Goal: Information Seeking & Learning: Learn about a topic

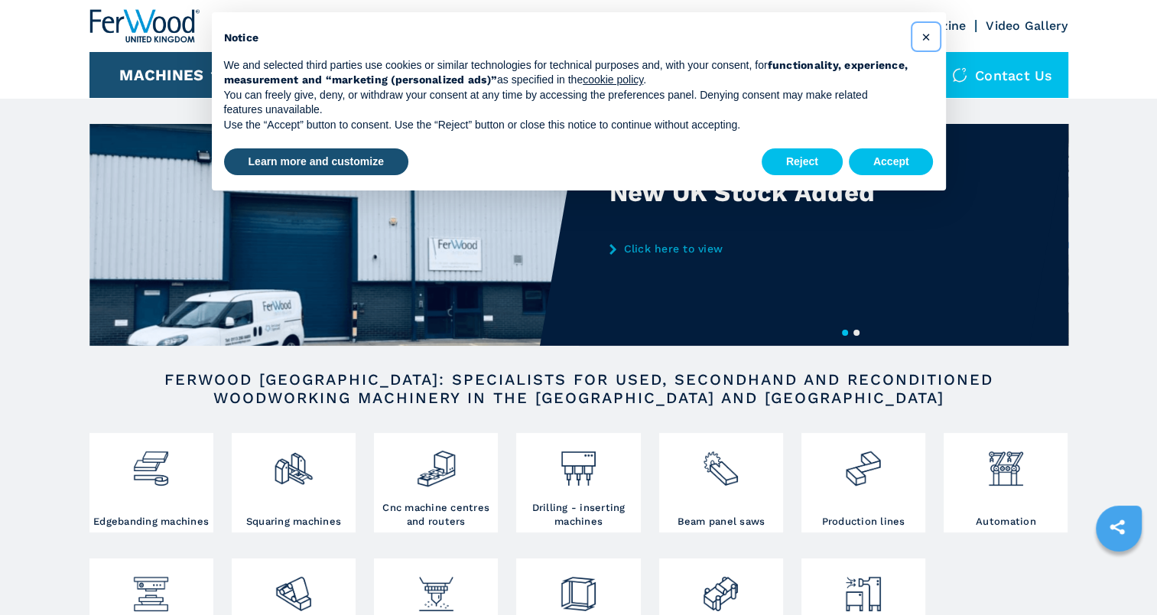
click at [927, 37] on span "×" at bounding box center [925, 37] width 9 height 18
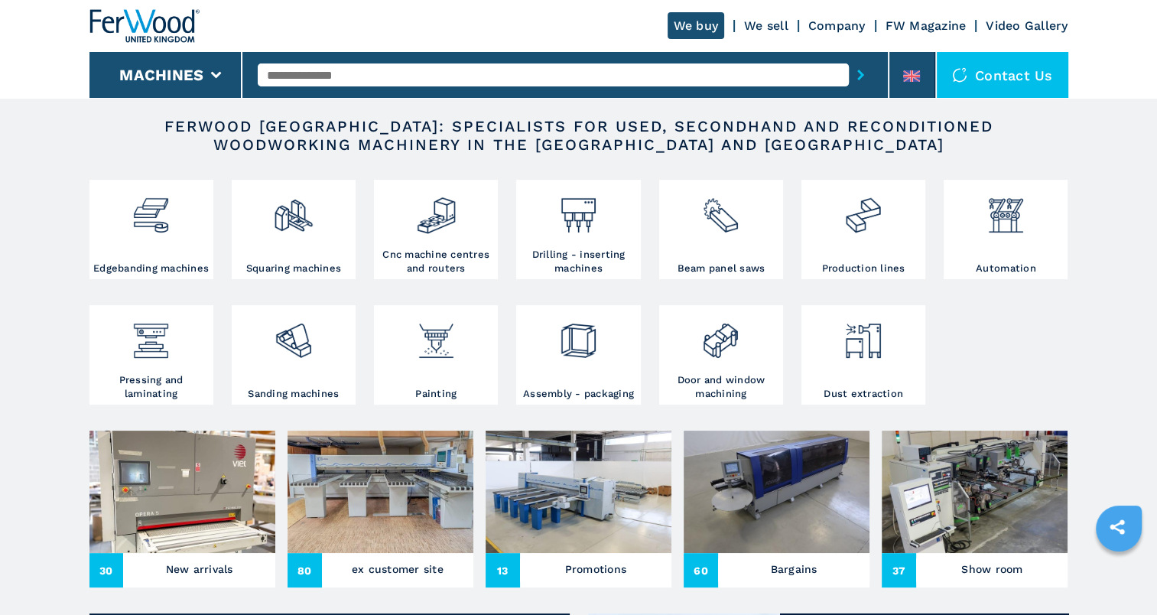
scroll to position [382, 0]
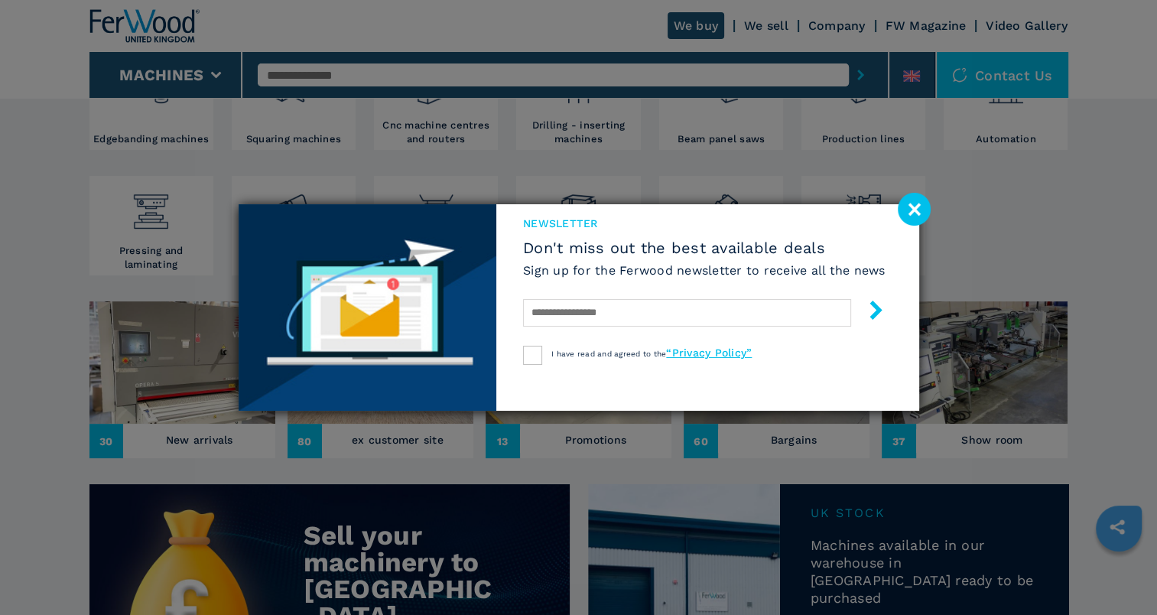
click at [908, 207] on image at bounding box center [914, 209] width 33 height 33
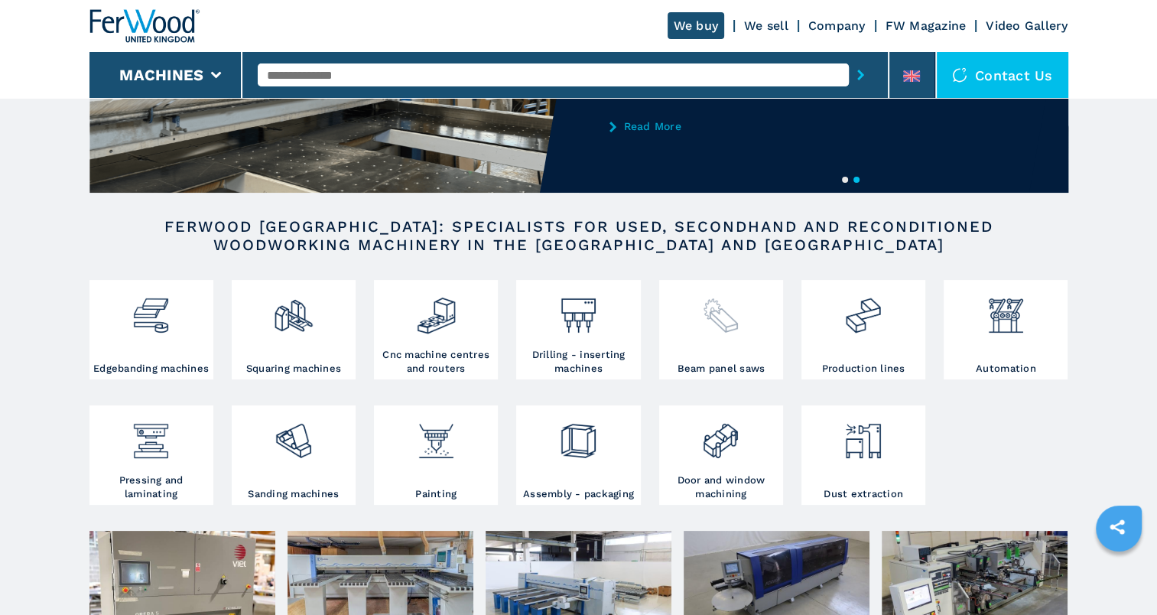
scroll to position [229, 0]
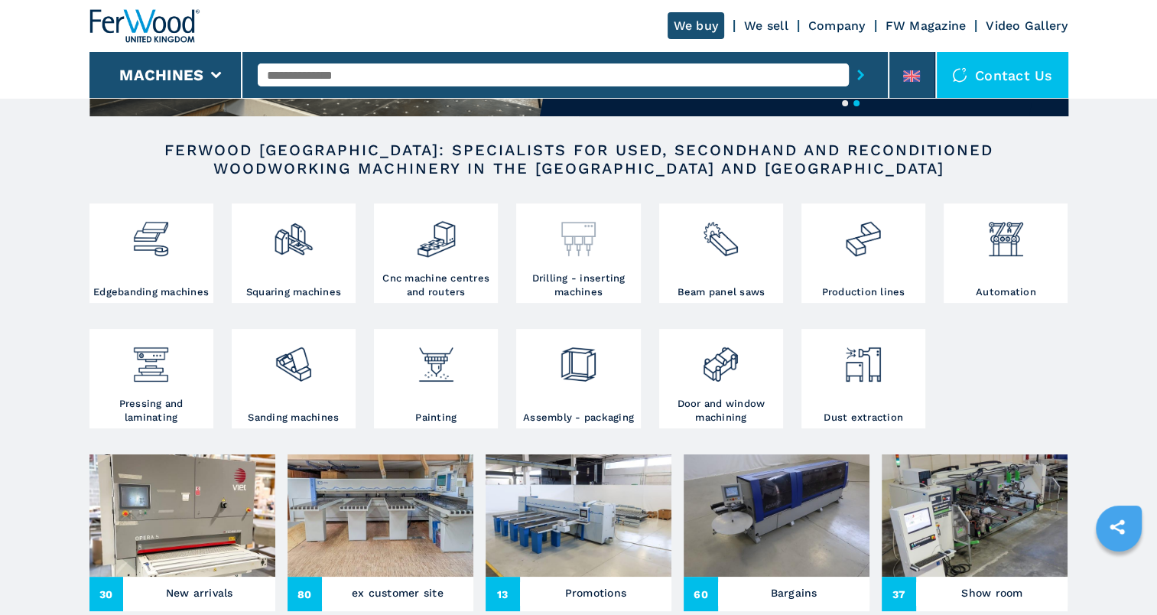
click at [578, 247] on img at bounding box center [578, 233] width 41 height 52
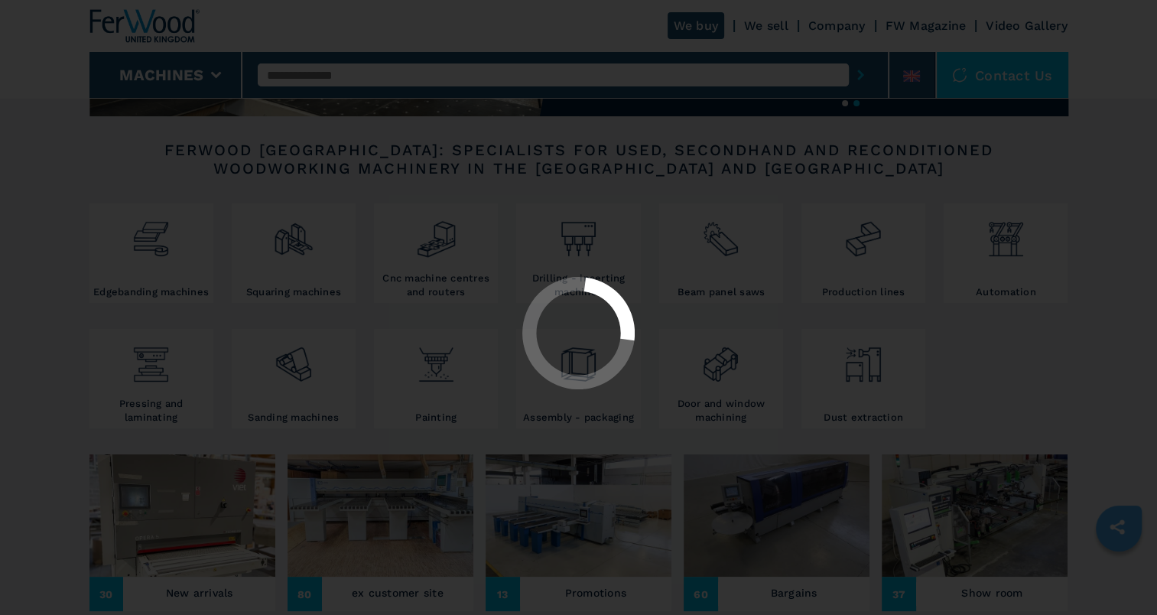
select select "**********"
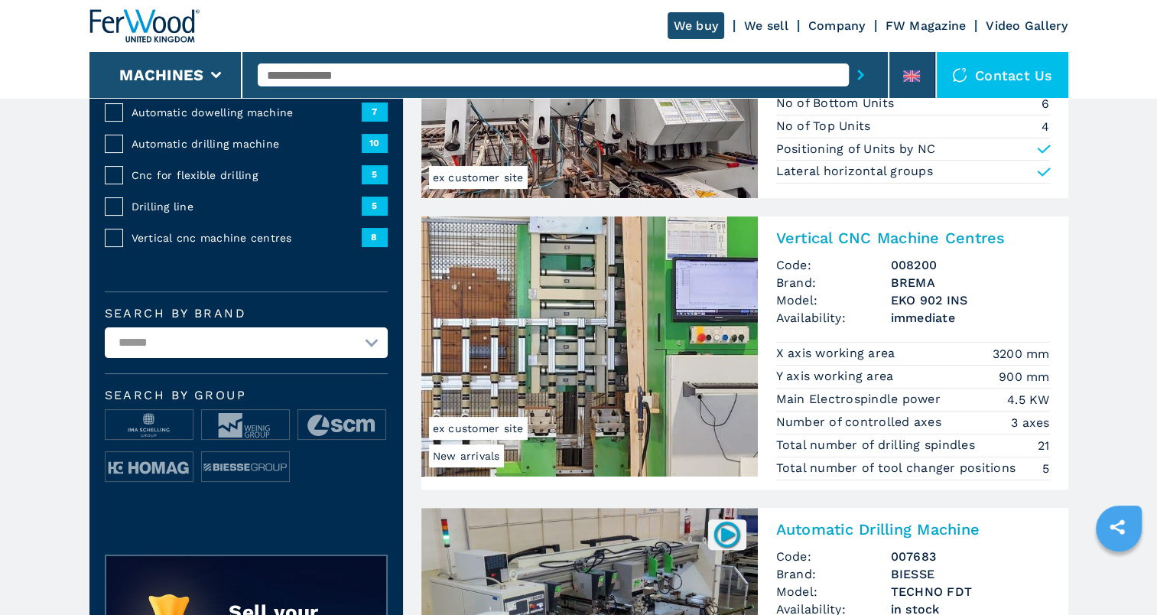
scroll to position [229, 0]
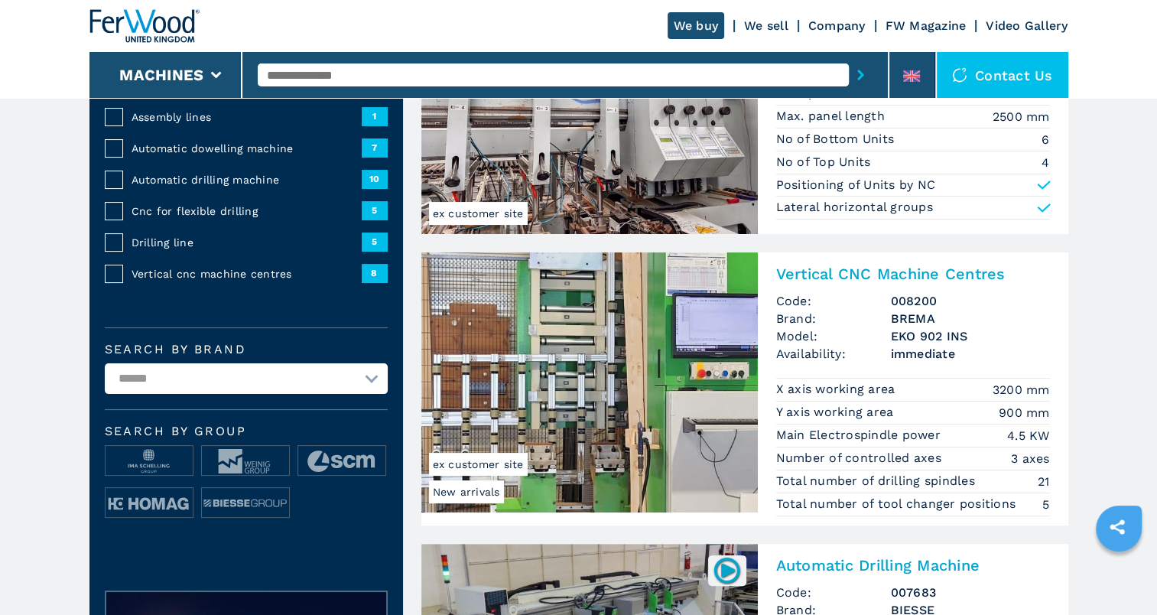
click at [485, 465] on span "ex customer site" at bounding box center [478, 464] width 99 height 23
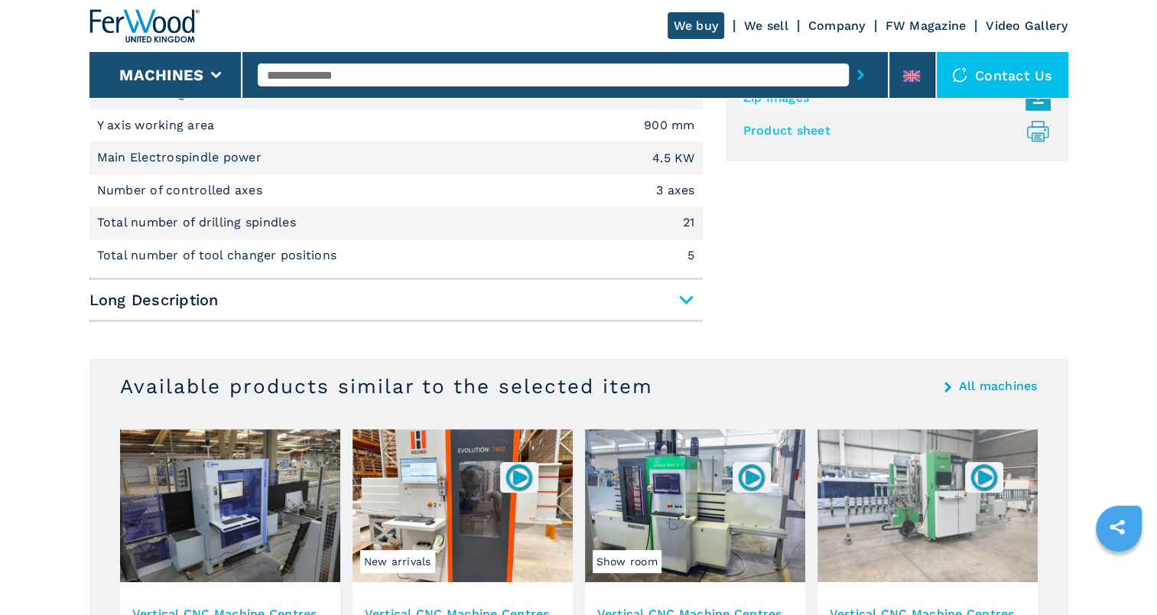
scroll to position [765, 0]
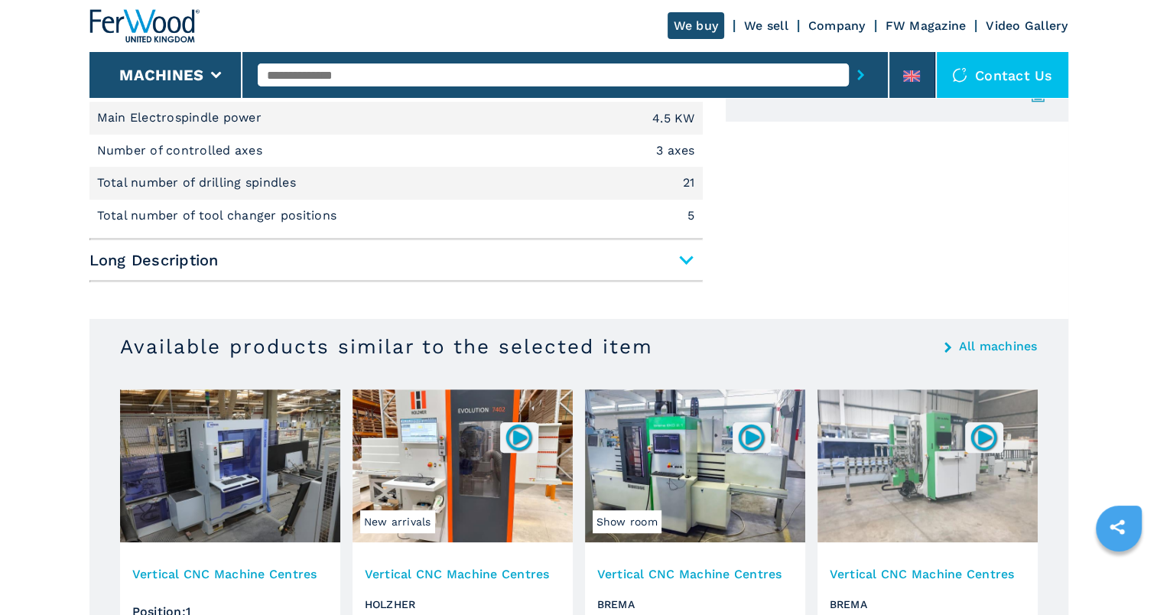
click at [677, 258] on span "Long Description" at bounding box center [395, 260] width 613 height 28
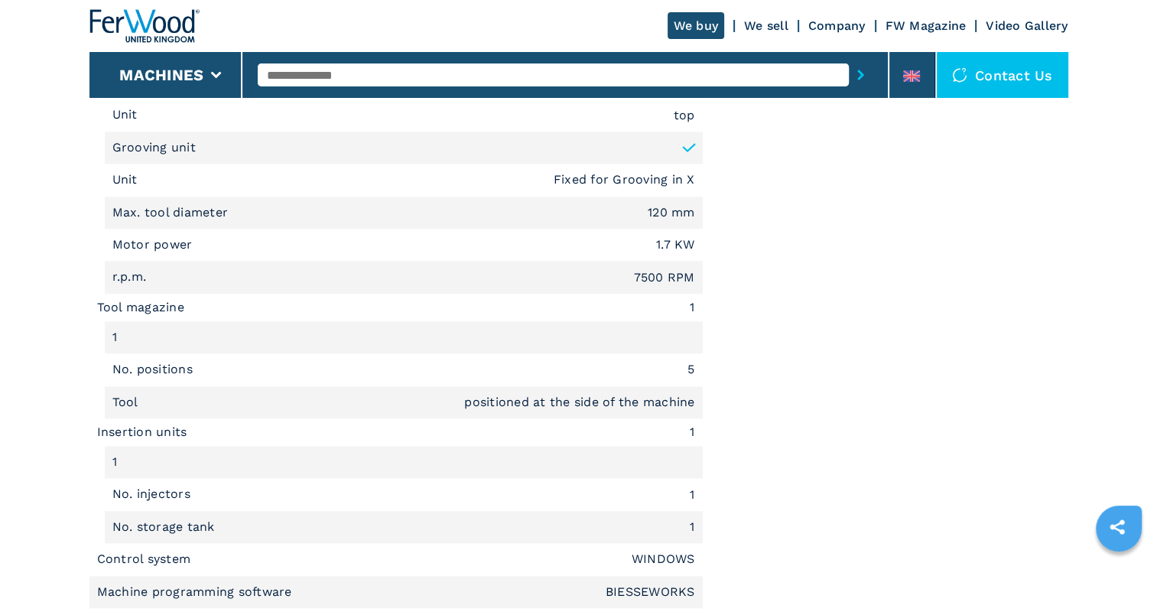
scroll to position [1606, 0]
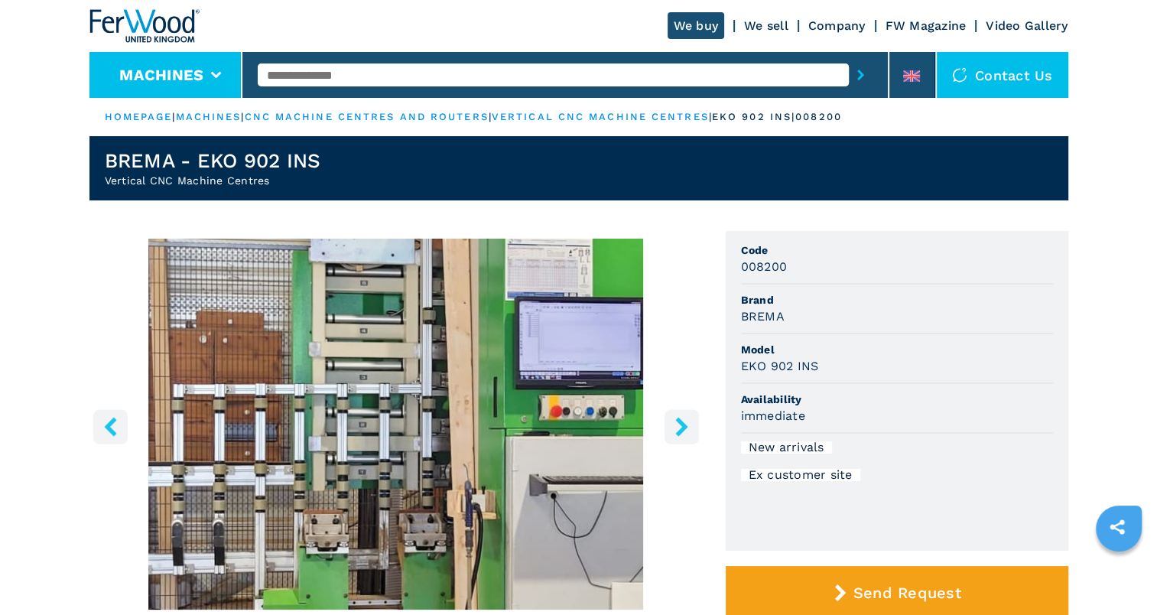
select select "**********"
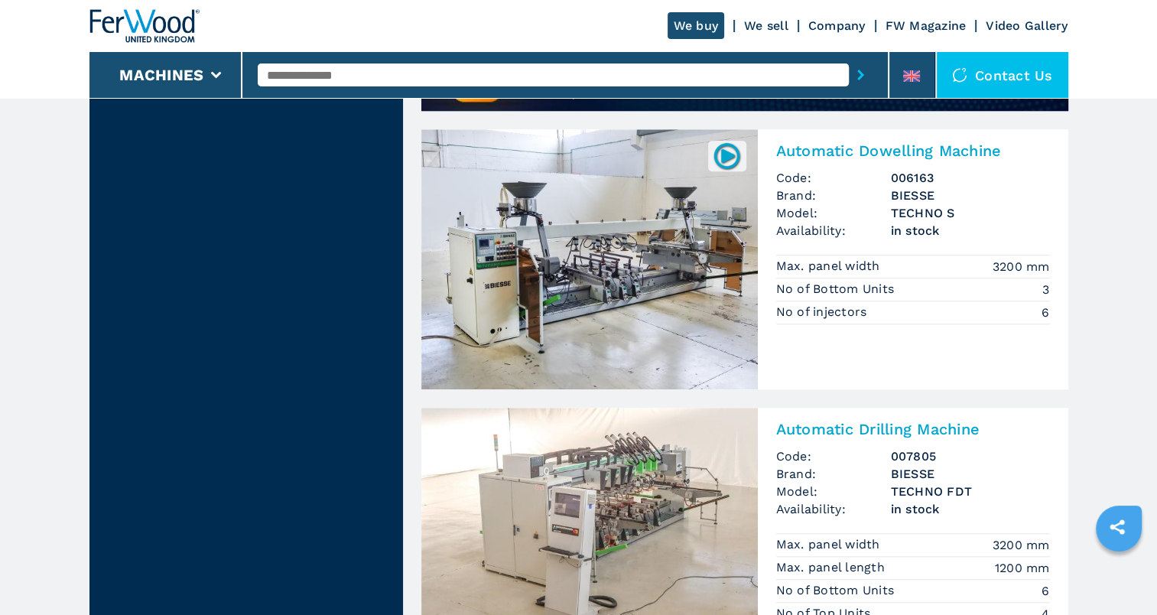
scroll to position [1223, 0]
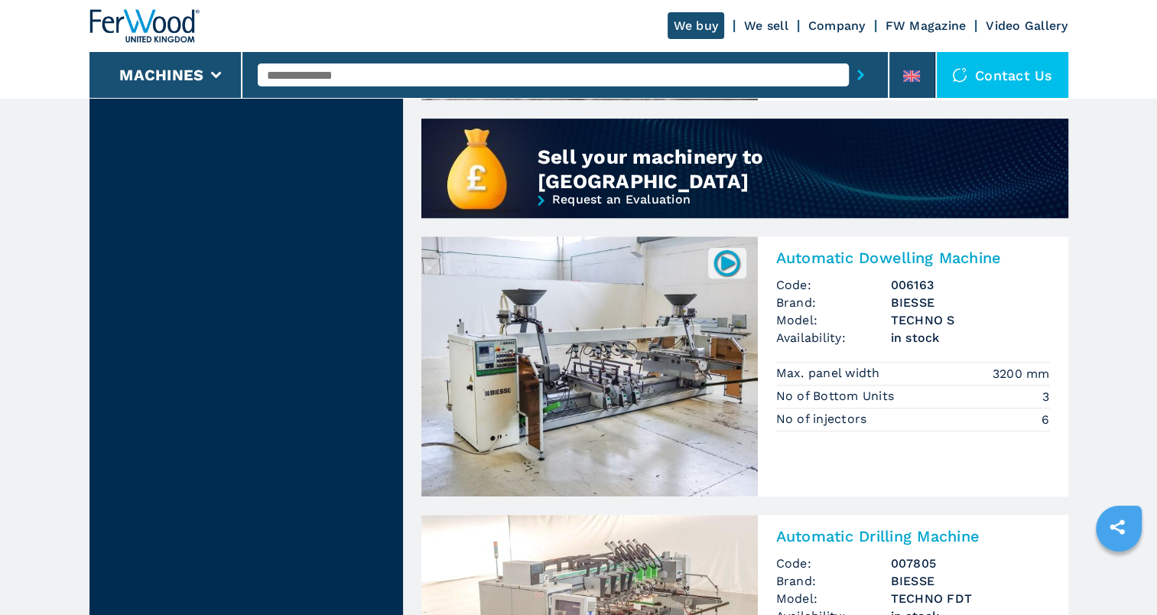
click at [875, 248] on h2 "Automatic Dowelling Machine" at bounding box center [913, 257] width 274 height 18
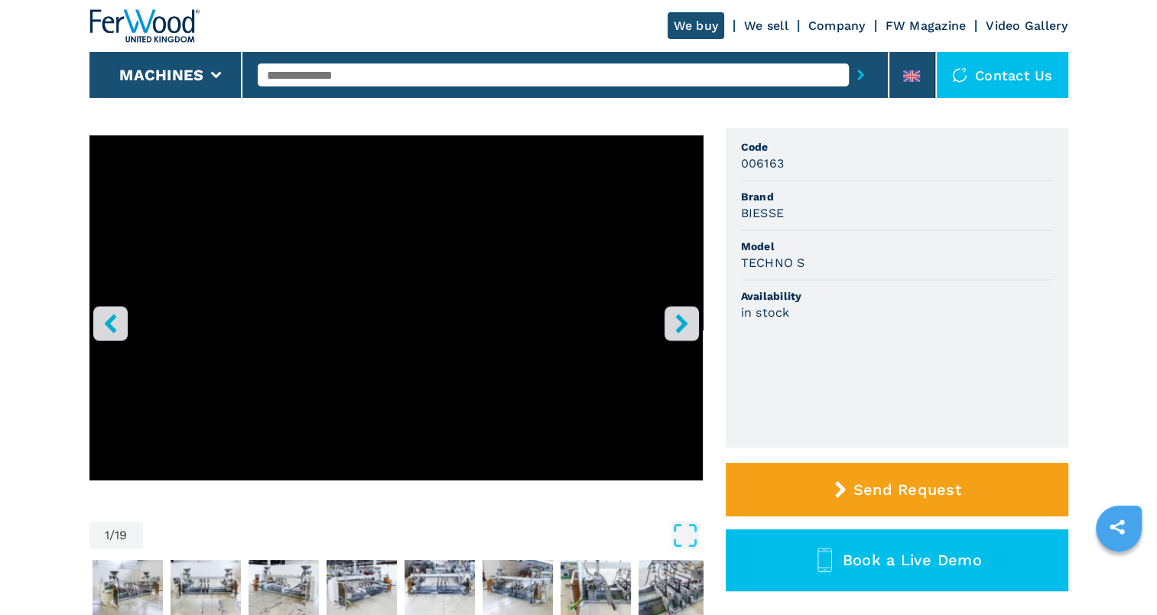
scroll to position [76, 0]
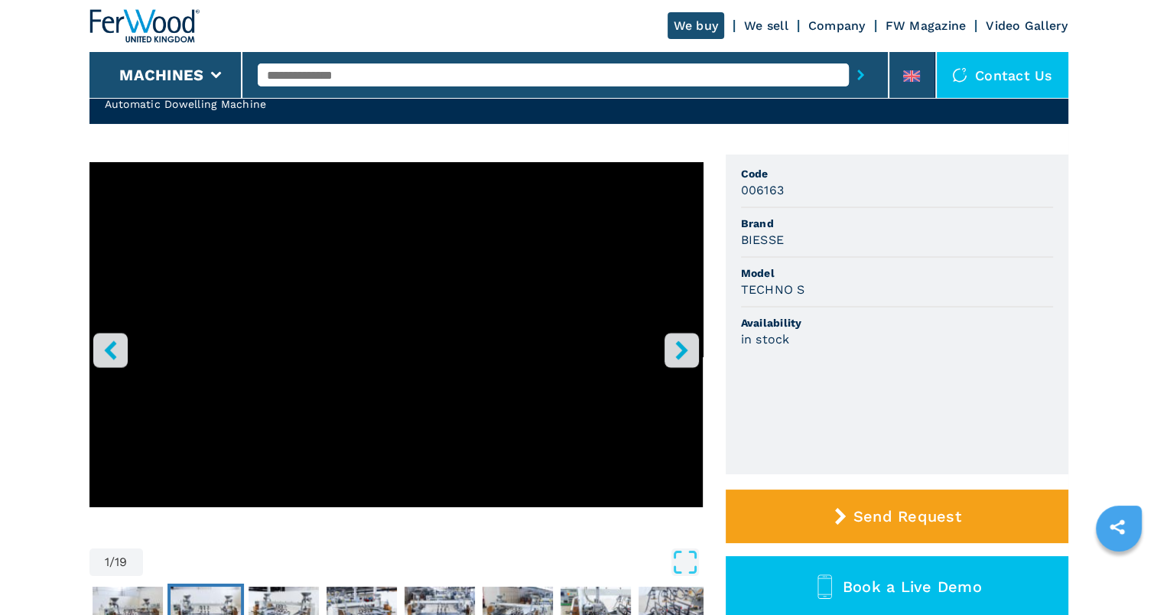
click at [179, 591] on img "Go to Slide 3" at bounding box center [205, 613] width 70 height 55
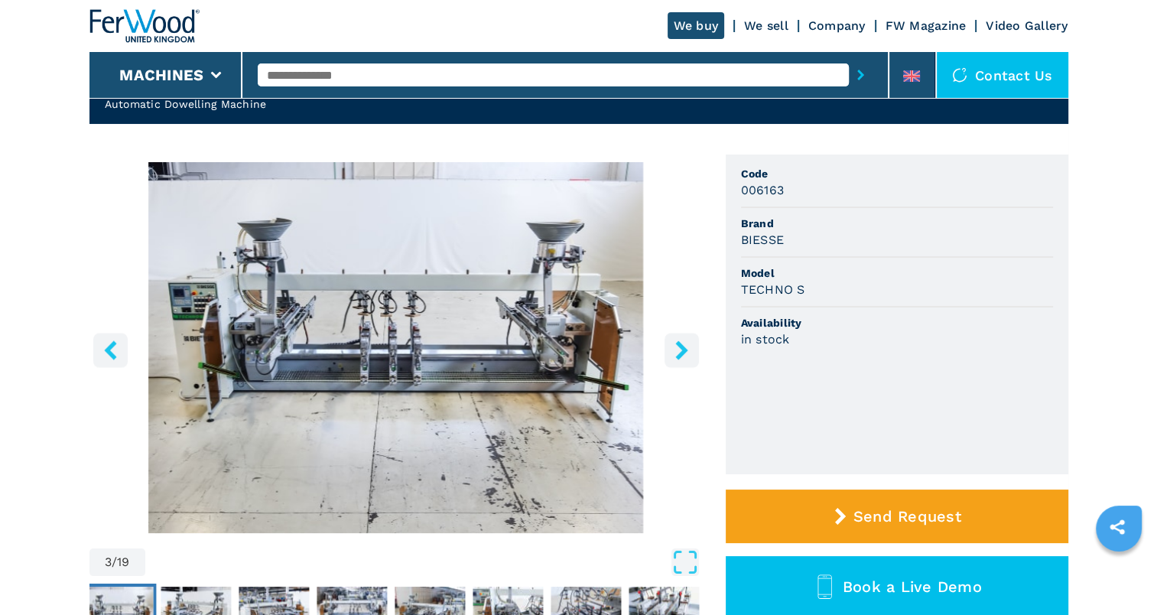
click at [123, 593] on img "Go to Slide 3" at bounding box center [118, 613] width 70 height 55
click at [157, 599] on button "Go to Slide 4" at bounding box center [195, 613] width 76 height 61
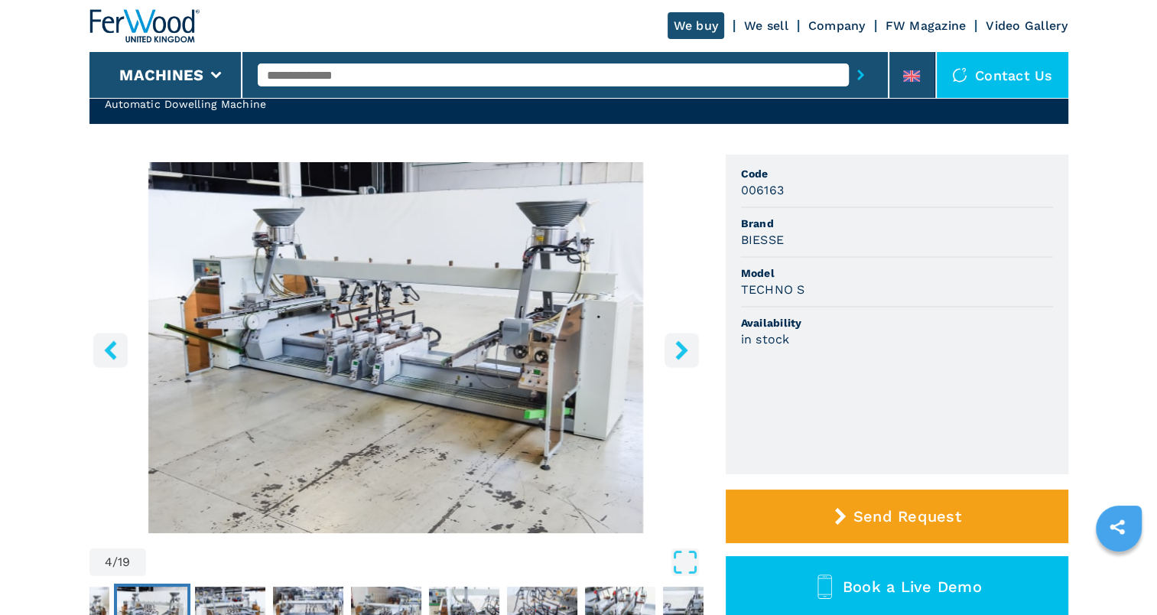
click at [682, 349] on icon "right-button" at bounding box center [681, 349] width 12 height 19
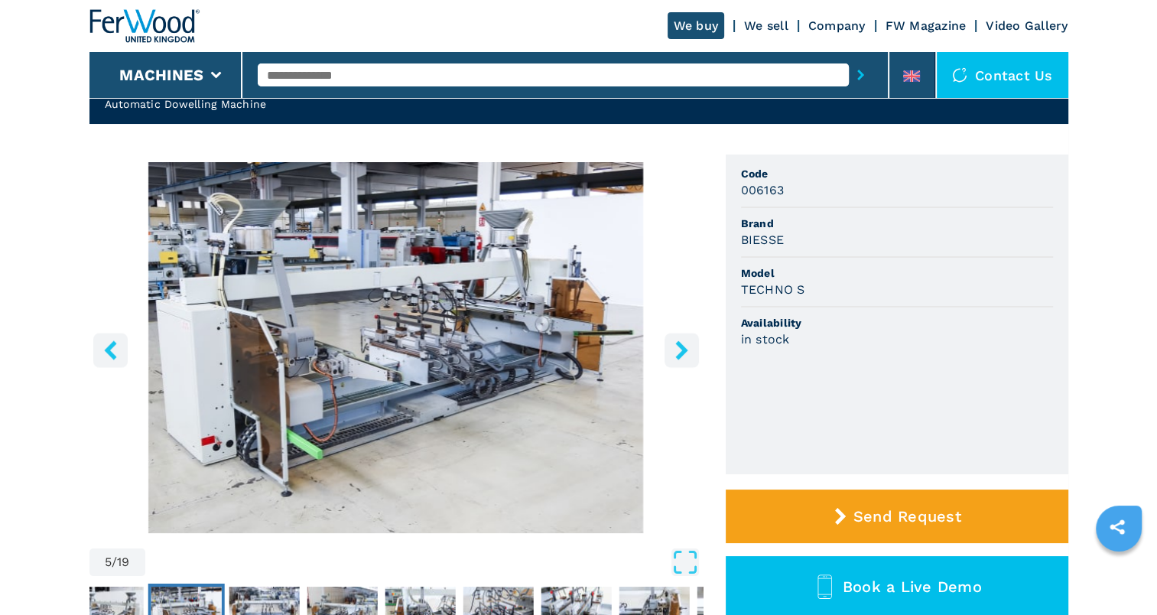
click at [677, 349] on icon "right-button" at bounding box center [681, 349] width 19 height 19
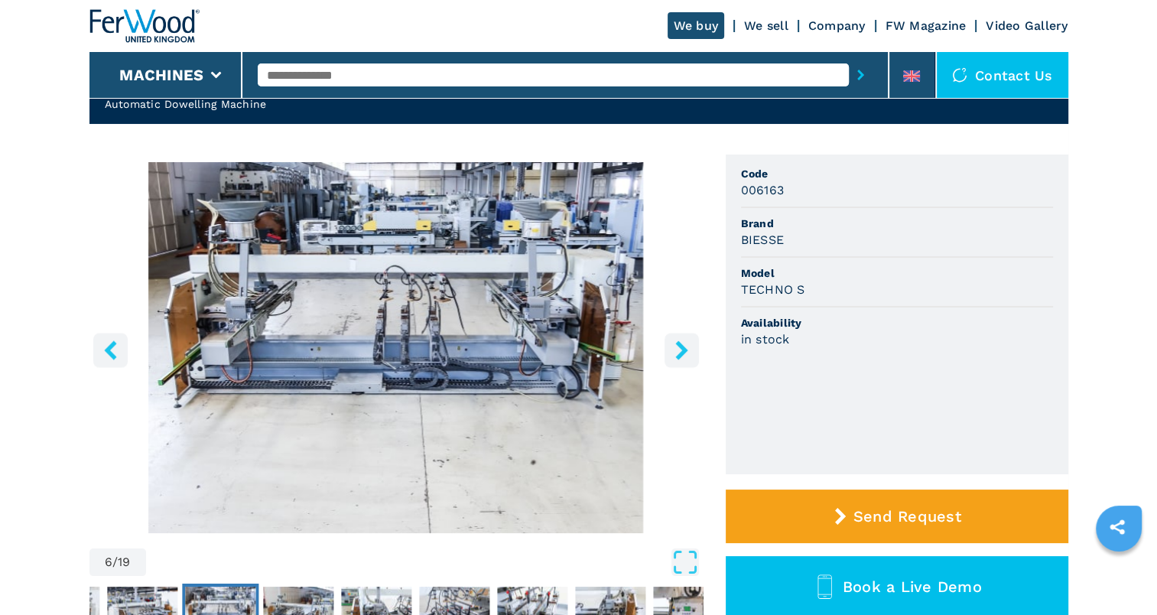
click at [675, 349] on icon "right-button" at bounding box center [681, 349] width 19 height 19
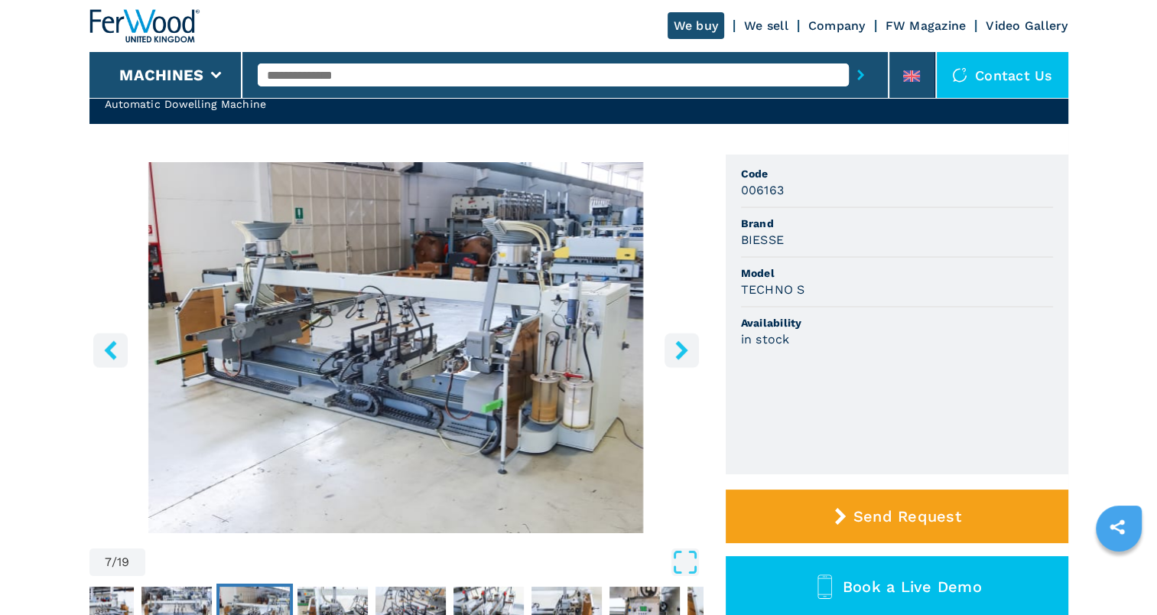
click at [668, 349] on button "right-button" at bounding box center [681, 350] width 34 height 34
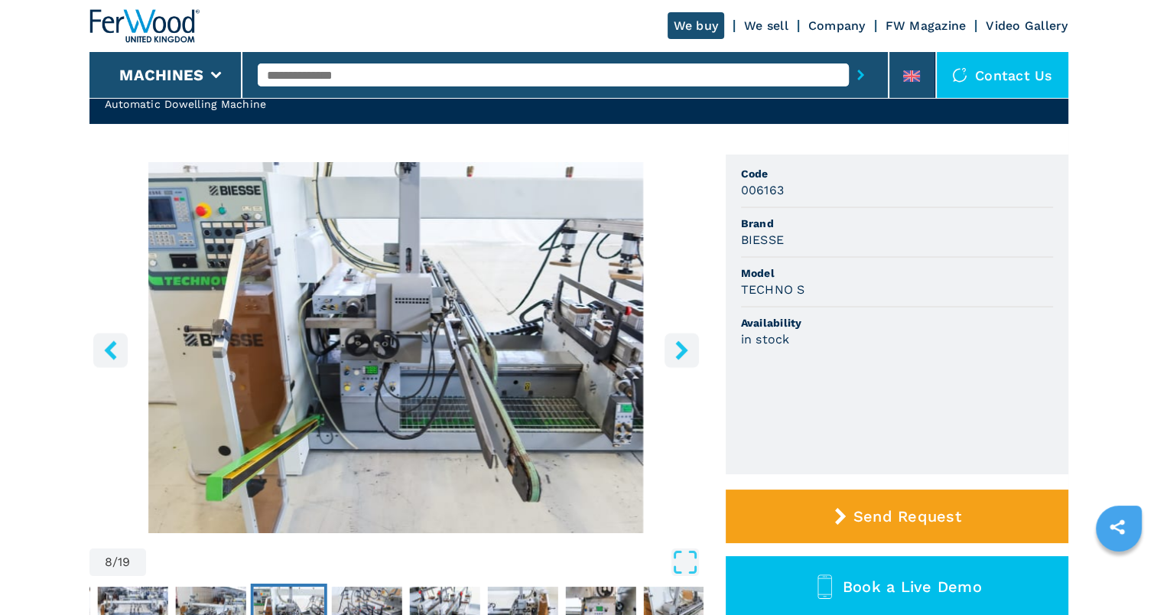
click at [664, 352] on button "right-button" at bounding box center [681, 350] width 34 height 34
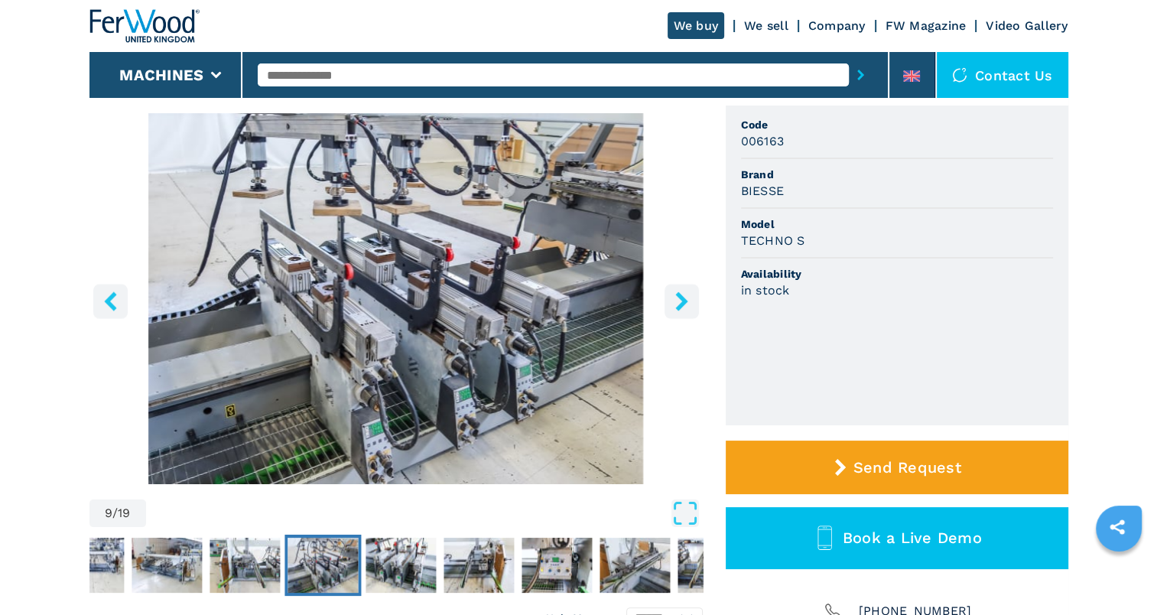
scroll to position [153, 0]
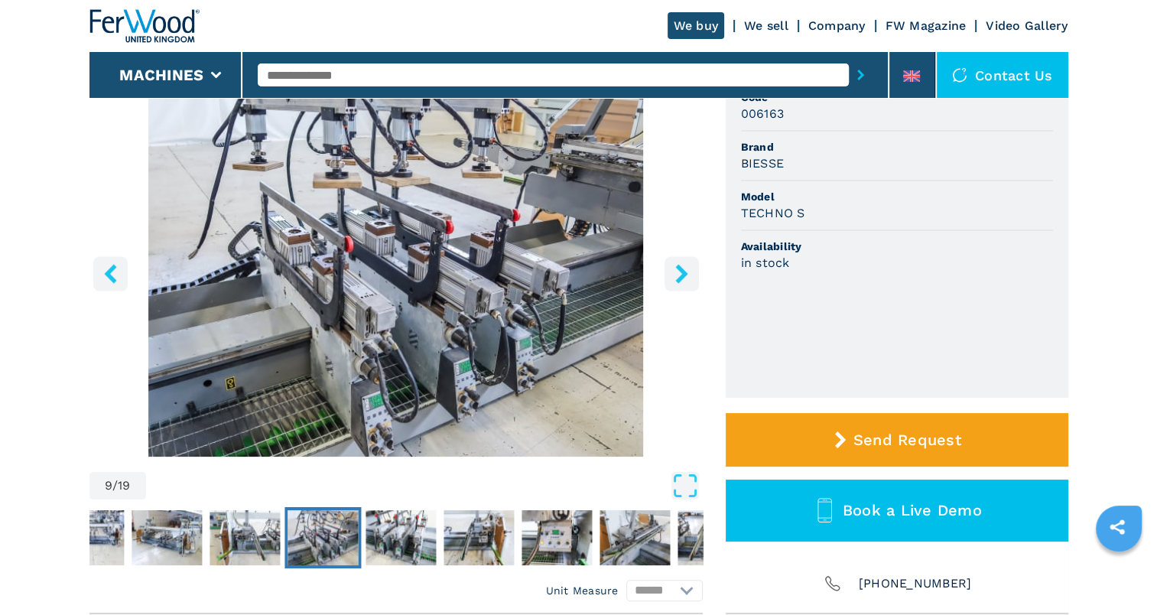
click at [678, 271] on icon "right-button" at bounding box center [681, 273] width 19 height 19
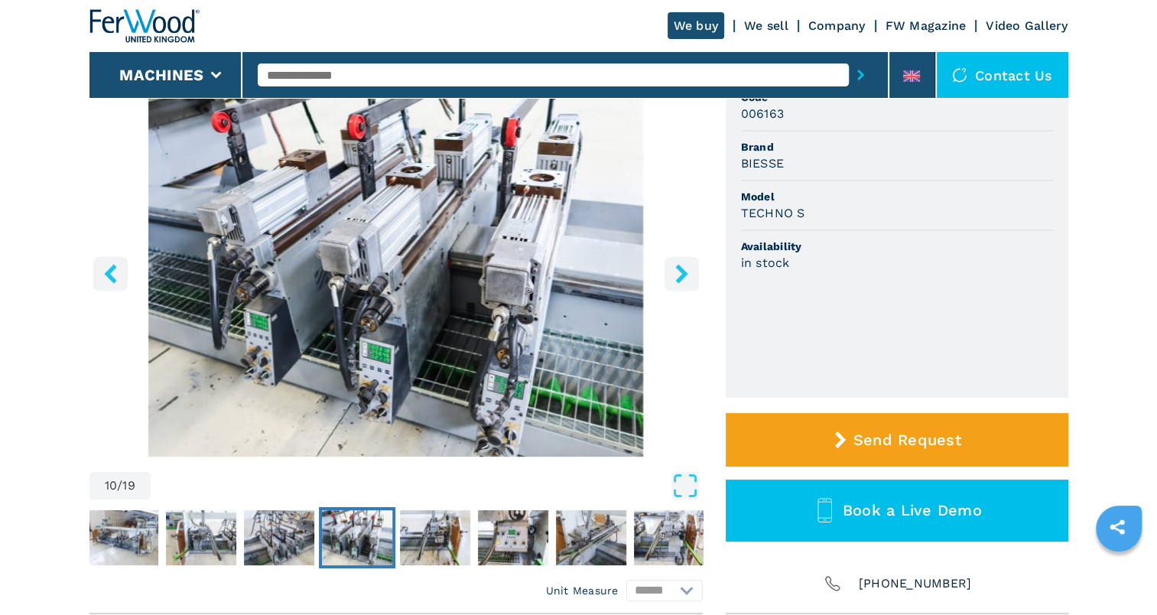
click at [667, 272] on button "right-button" at bounding box center [681, 273] width 34 height 34
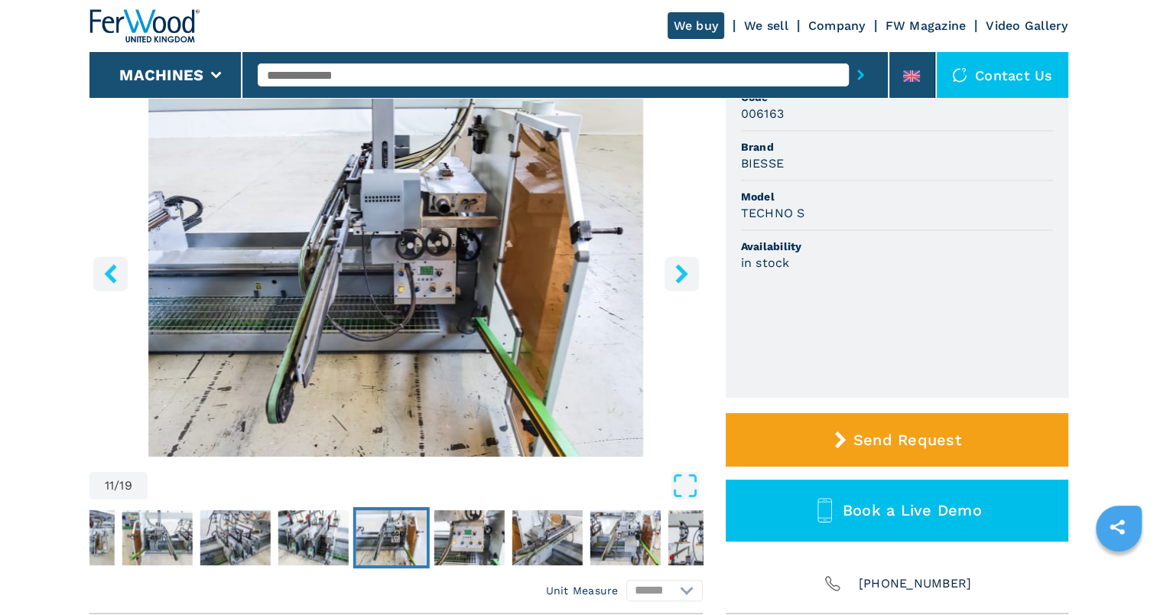
click at [673, 277] on icon "right-button" at bounding box center [681, 273] width 19 height 19
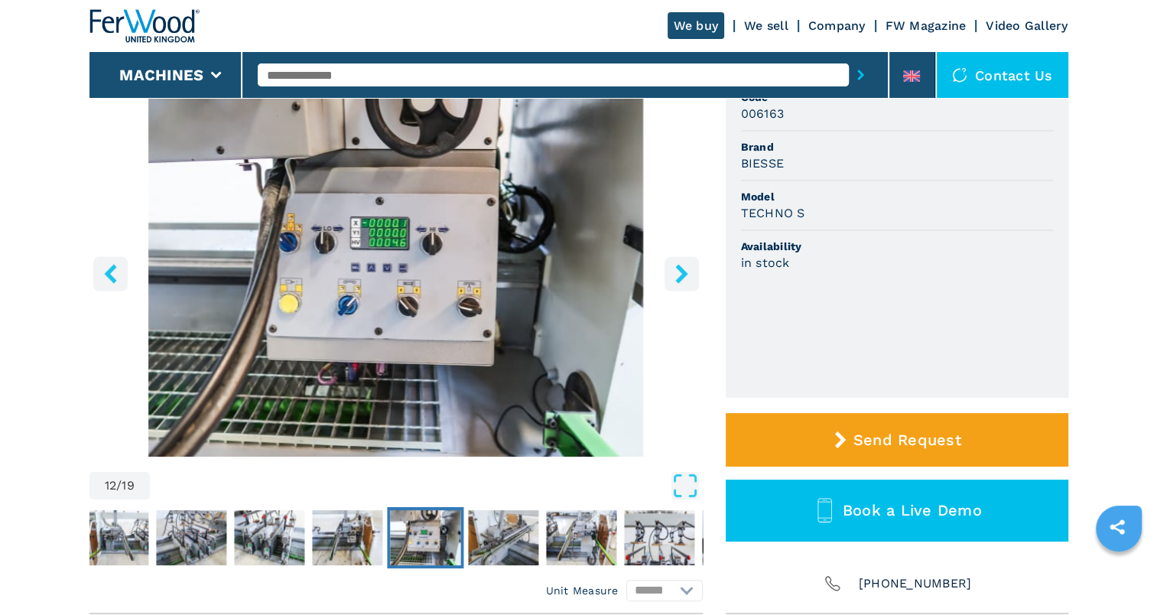
click at [667, 278] on button "right-button" at bounding box center [681, 273] width 34 height 34
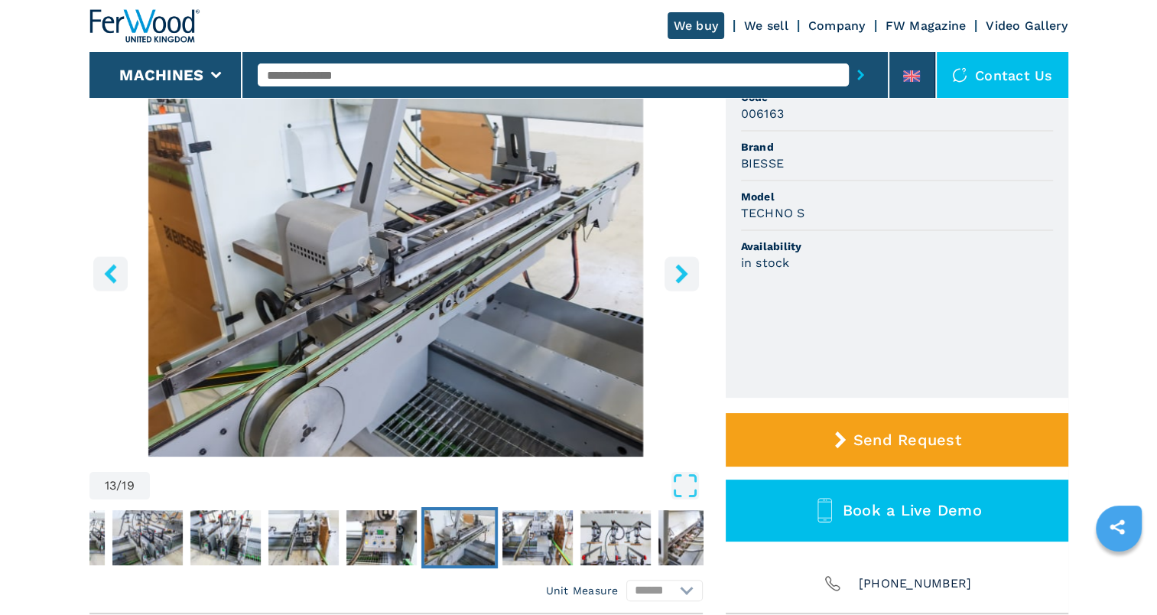
click at [659, 278] on img "Go to Slide 13" at bounding box center [395, 271] width 613 height 371
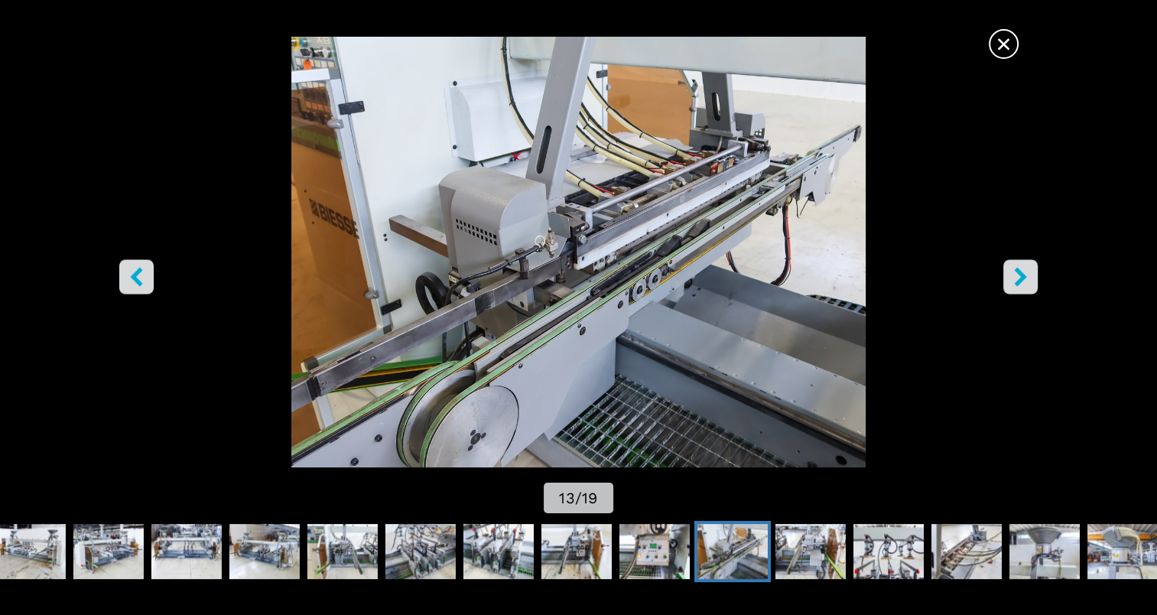
click at [1003, 54] on span "×" at bounding box center [1003, 41] width 27 height 27
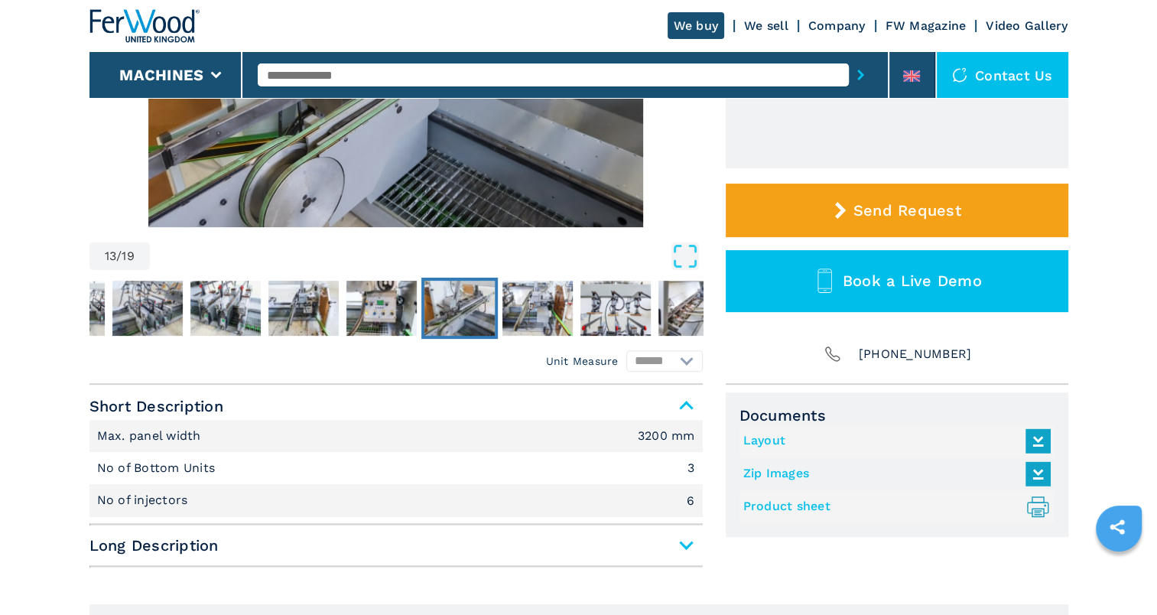
scroll to position [0, 0]
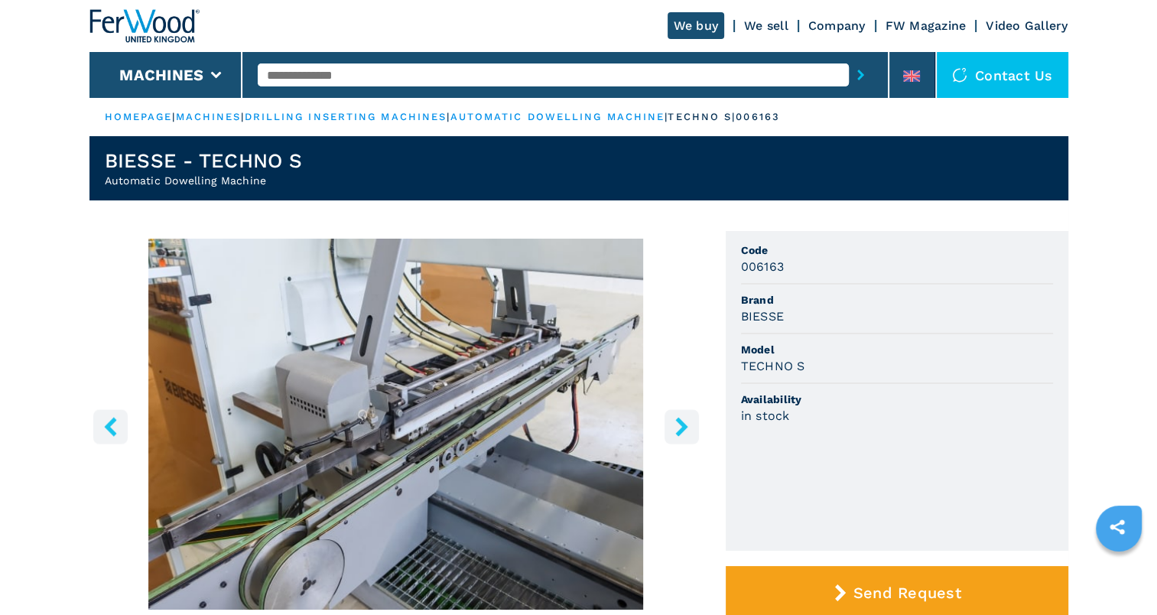
click at [1034, 66] on div "Contact us" at bounding box center [1003, 75] width 132 height 46
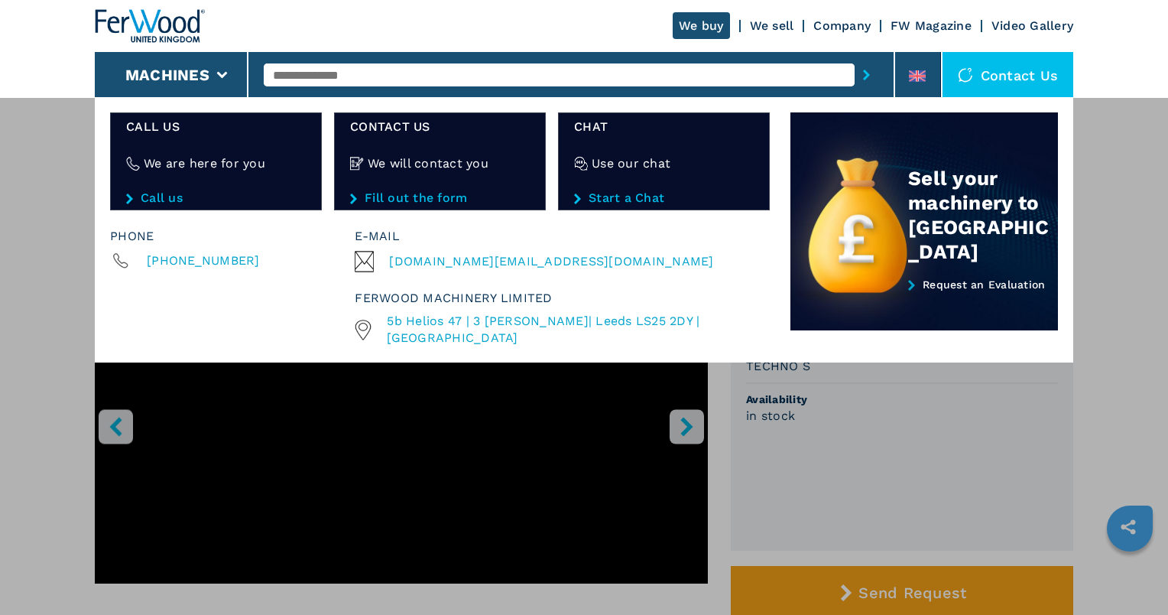
click at [446, 161] on h4 "We will contact you" at bounding box center [428, 163] width 121 height 18
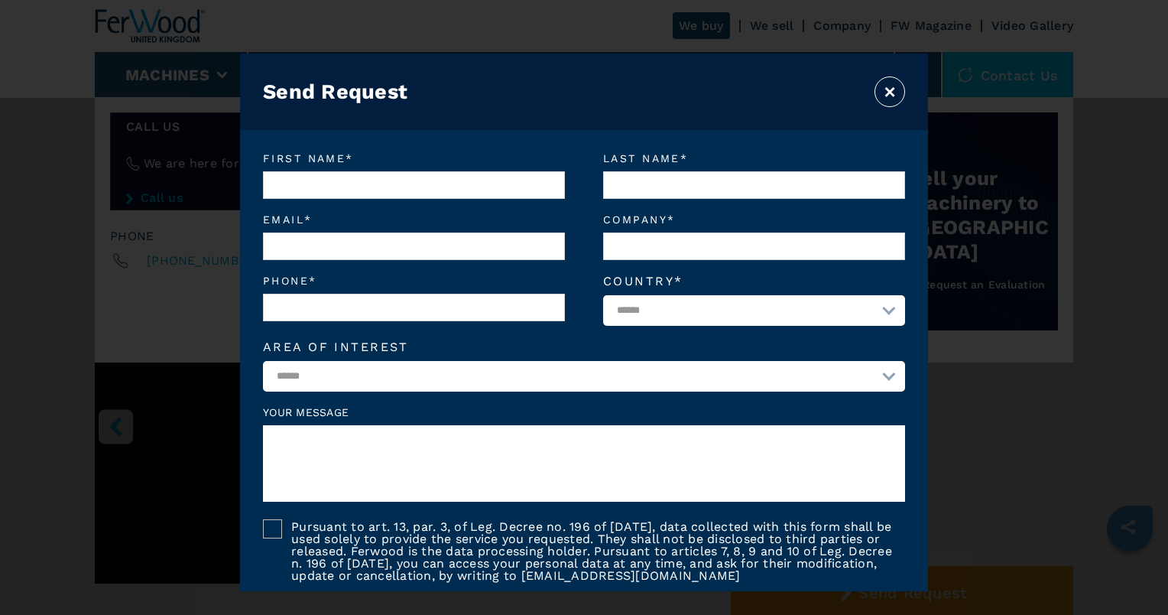
click at [883, 95] on button "×" at bounding box center [890, 91] width 31 height 31
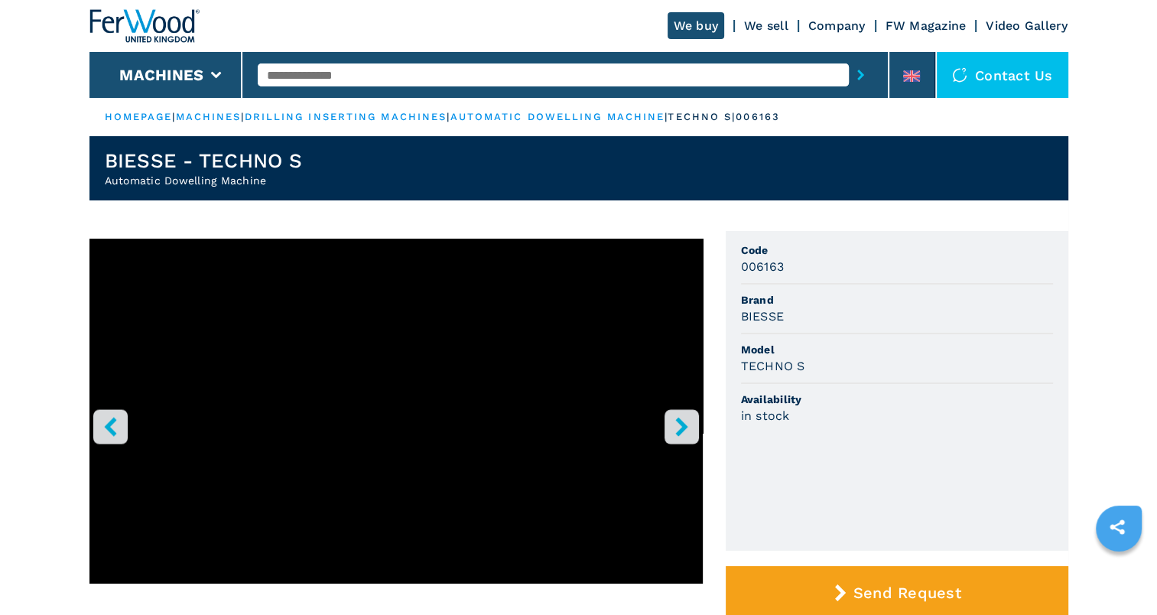
click at [991, 72] on div "Contact us" at bounding box center [1003, 75] width 132 height 46
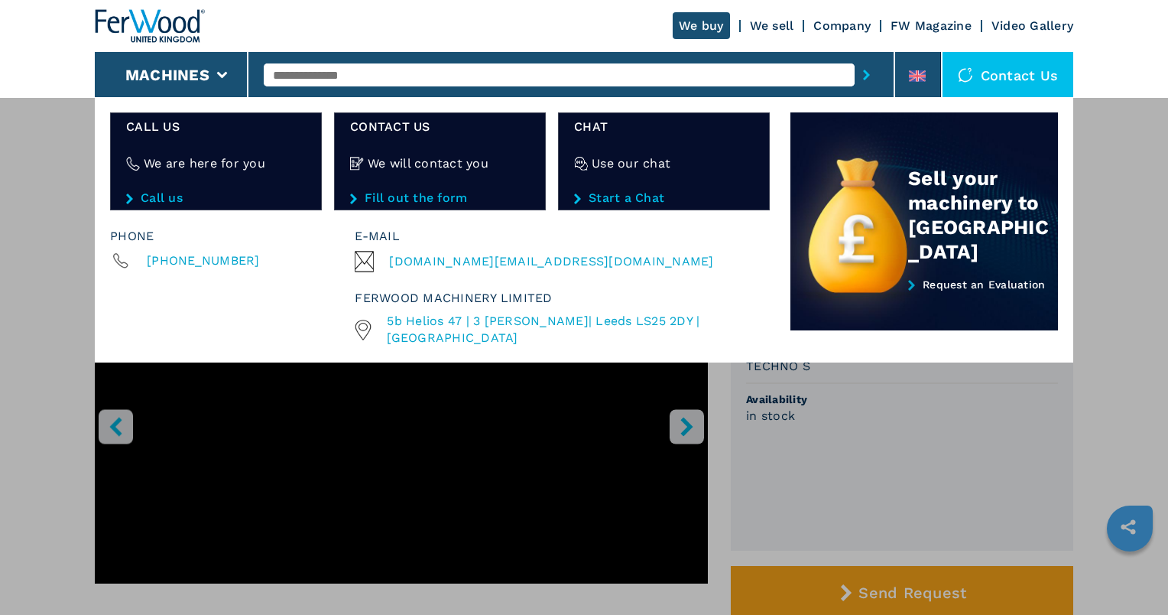
drag, startPoint x: 822, startPoint y: 407, endPoint x: 841, endPoint y: 381, distance: 32.3
click at [823, 407] on div "**********" at bounding box center [584, 404] width 1168 height 615
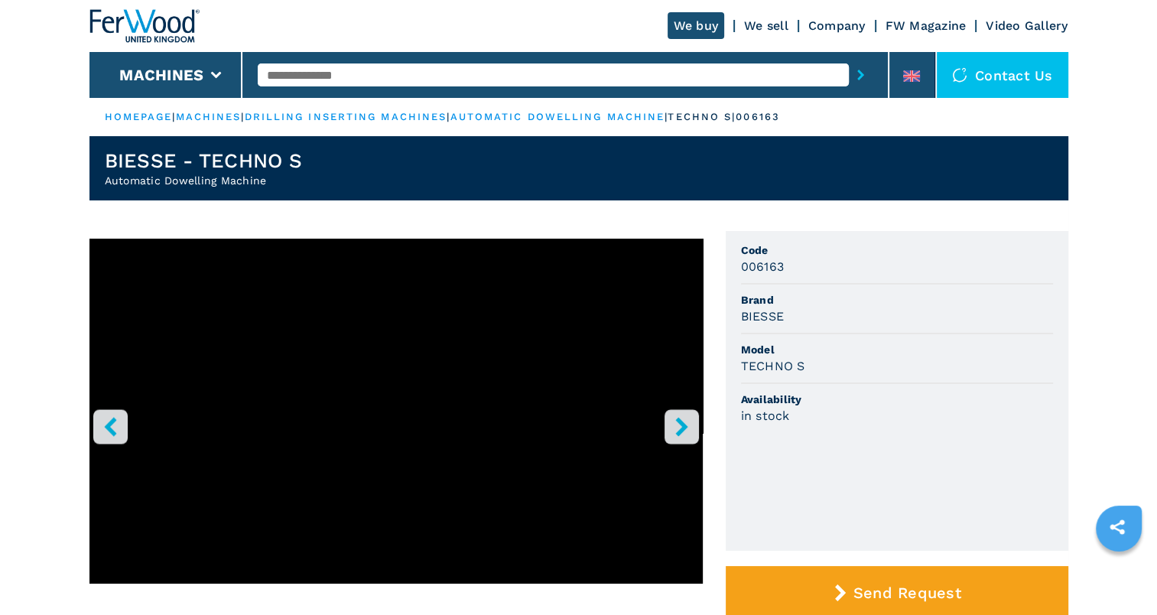
click at [1016, 66] on div "Contact us" at bounding box center [1003, 75] width 132 height 46
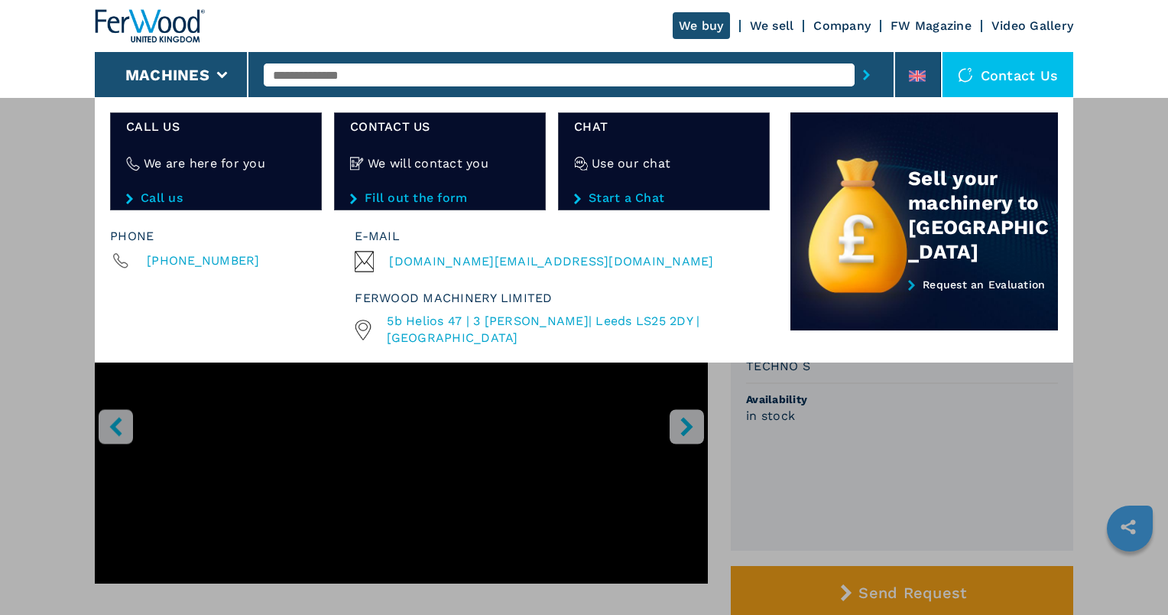
click at [468, 261] on span "[DOMAIN_NAME][EMAIL_ADDRESS][DOMAIN_NAME]" at bounding box center [551, 261] width 324 height 21
drag, startPoint x: 460, startPoint y: 514, endPoint x: 464, endPoint y: 505, distance: 9.9
click at [464, 513] on div "**********" at bounding box center [584, 404] width 1168 height 615
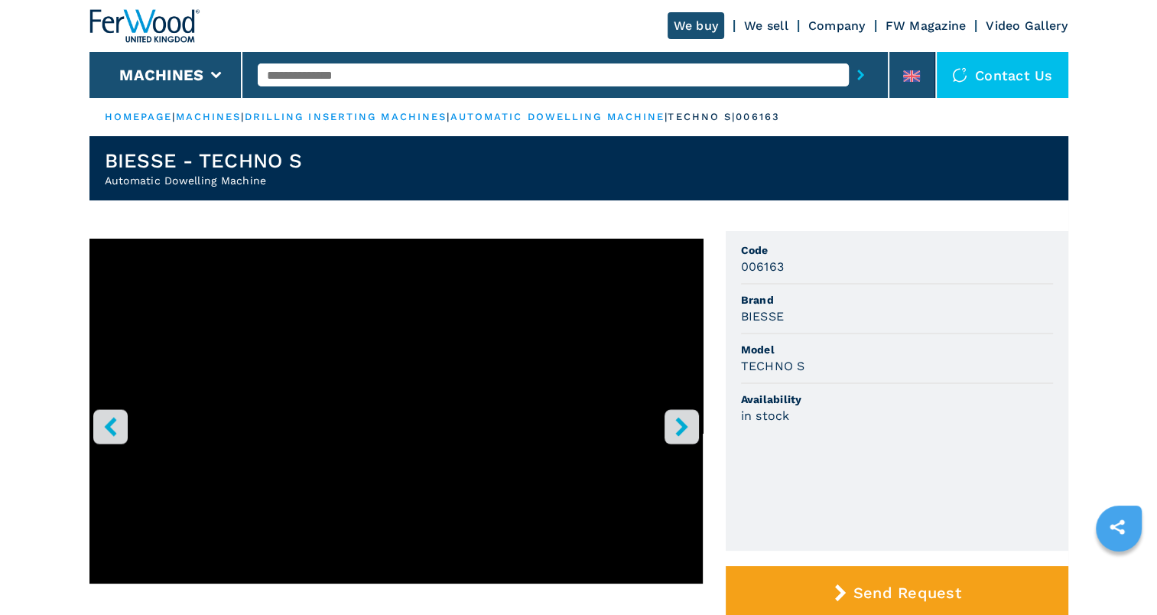
select select "**********"
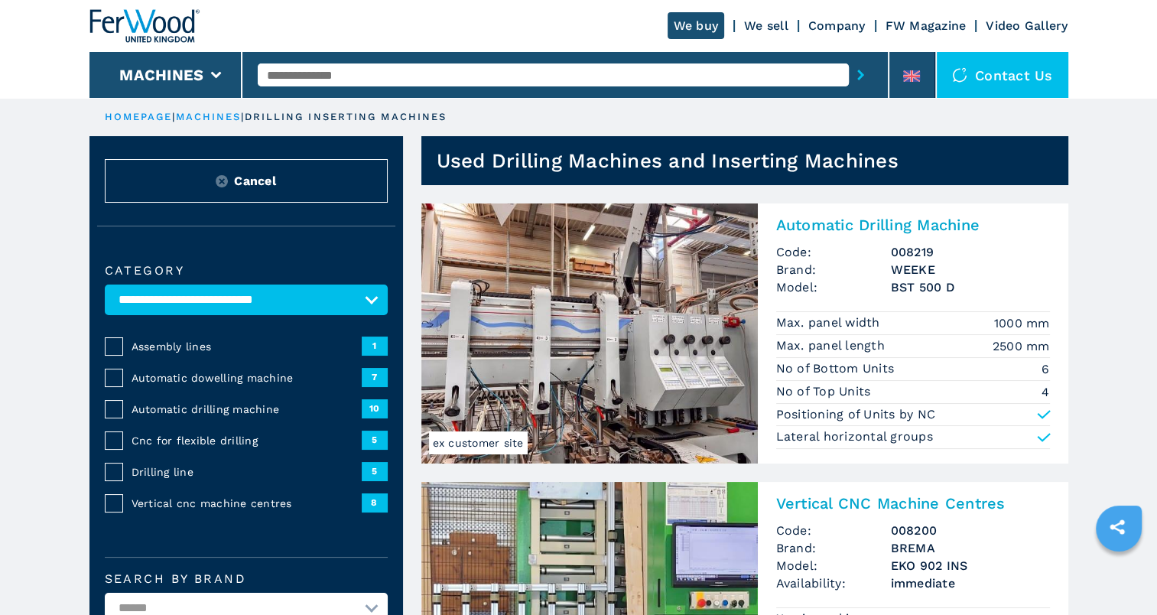
click at [220, 112] on link "machines" at bounding box center [209, 116] width 66 height 11
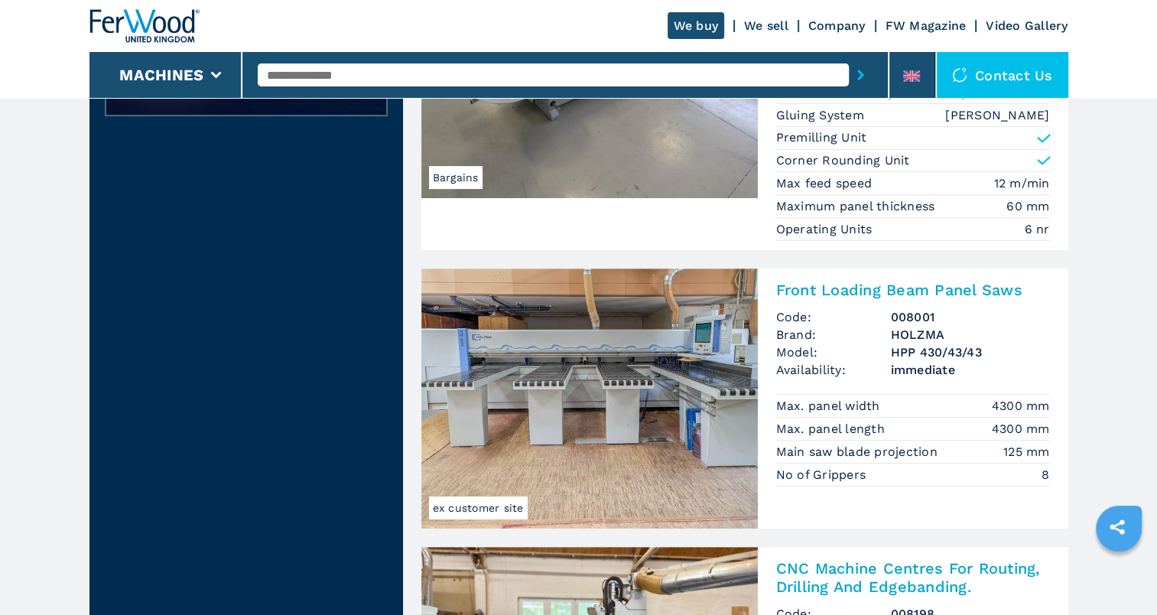
scroll to position [612, 0]
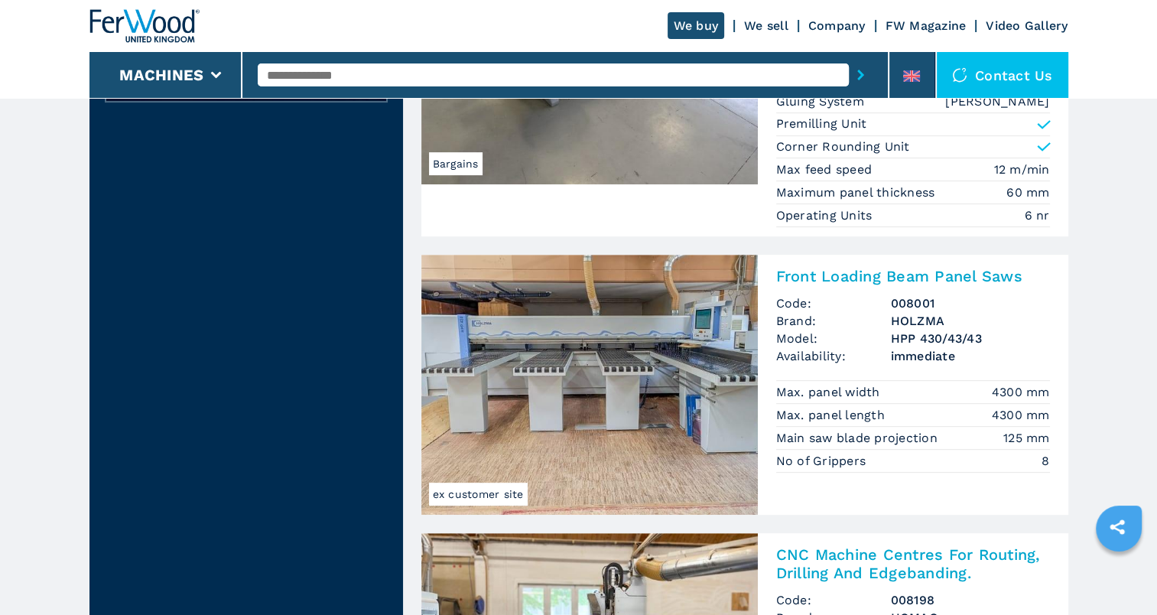
click at [840, 267] on h2 "Front Loading Beam Panel Saws" at bounding box center [913, 276] width 274 height 18
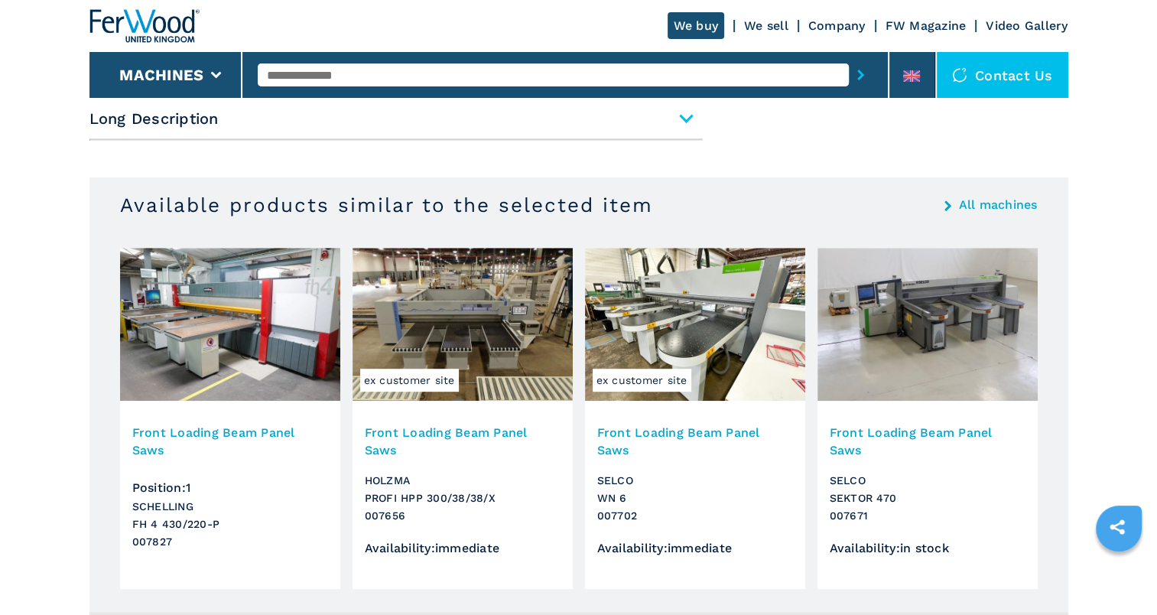
scroll to position [688, 0]
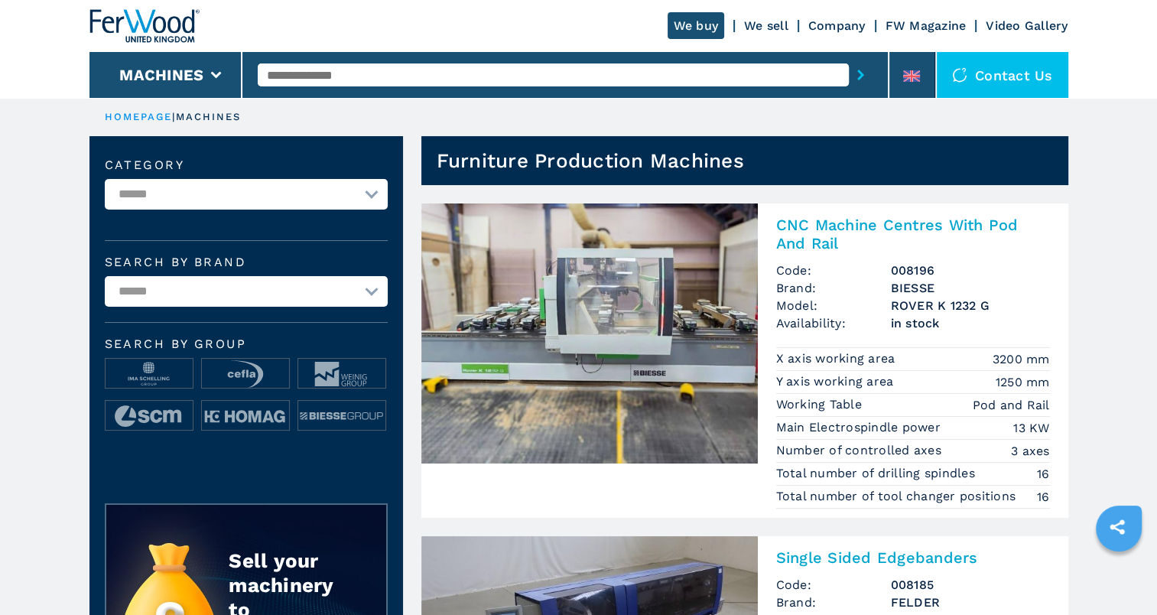
click at [138, 113] on link "HOMEPAGE" at bounding box center [139, 116] width 68 height 11
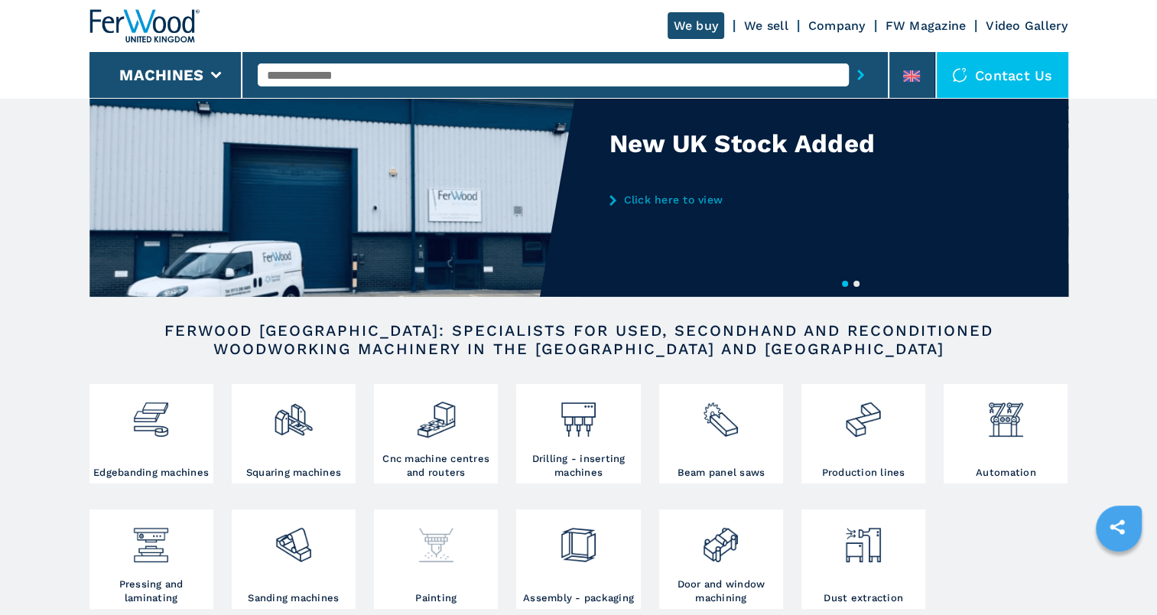
scroll to position [76, 0]
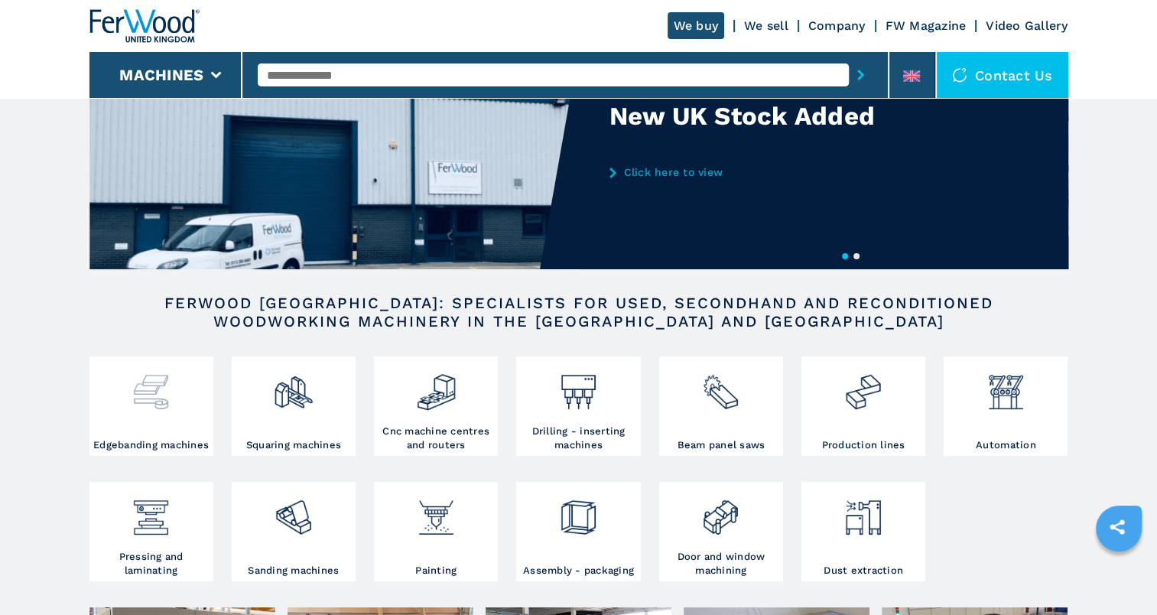
click at [150, 388] on img at bounding box center [151, 386] width 41 height 52
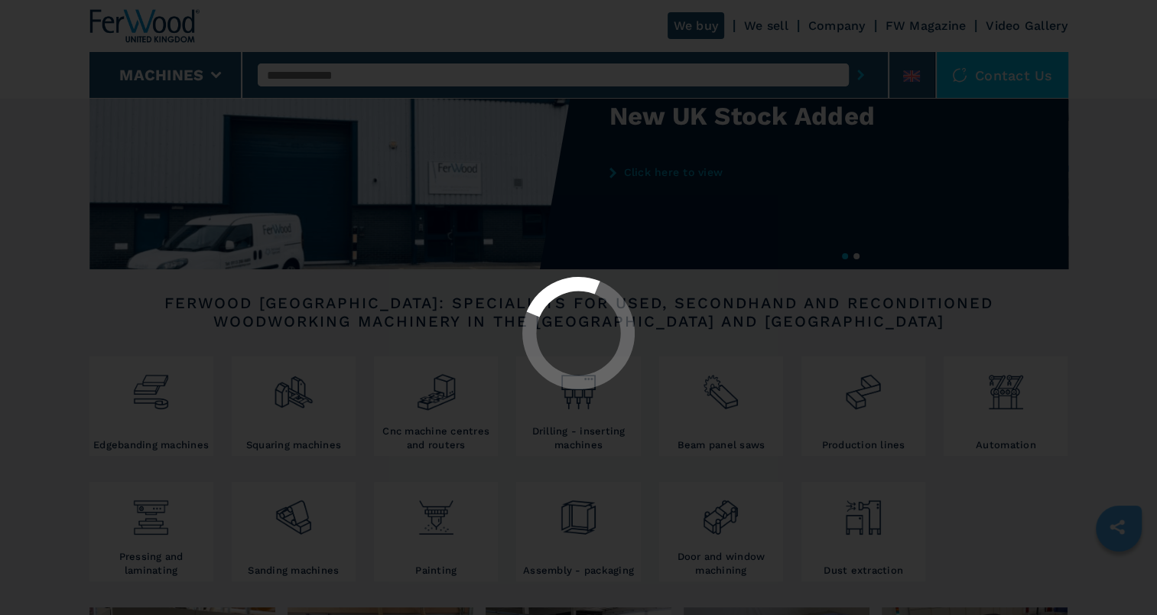
select select "**********"
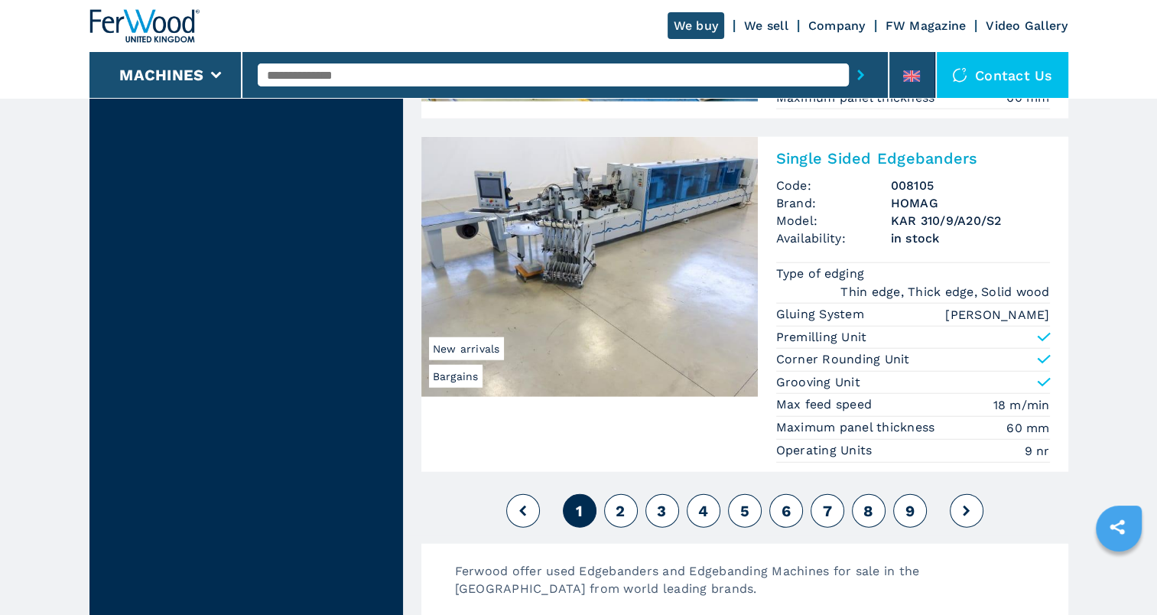
scroll to position [3746, 0]
